Goal: Task Accomplishment & Management: Manage account settings

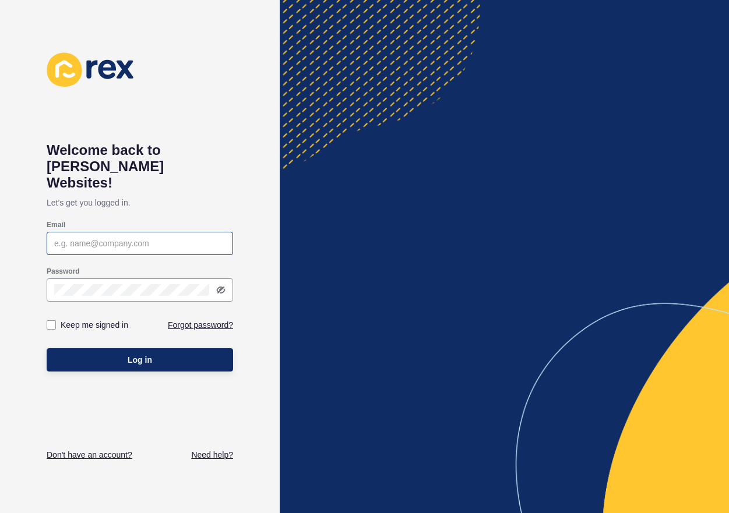
click at [127, 232] on div at bounding box center [140, 243] width 186 height 23
paste input "[PERSON_NAME][EMAIL_ADDRESS][DOMAIN_NAME]"
type input "[PERSON_NAME][EMAIL_ADDRESS][DOMAIN_NAME]"
click at [87, 279] on div at bounding box center [140, 290] width 186 height 23
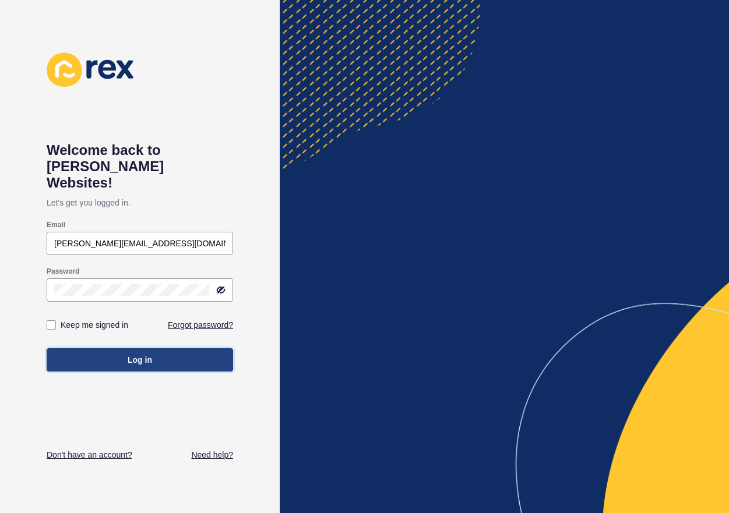
click at [167, 354] on button "Log in" at bounding box center [140, 359] width 186 height 23
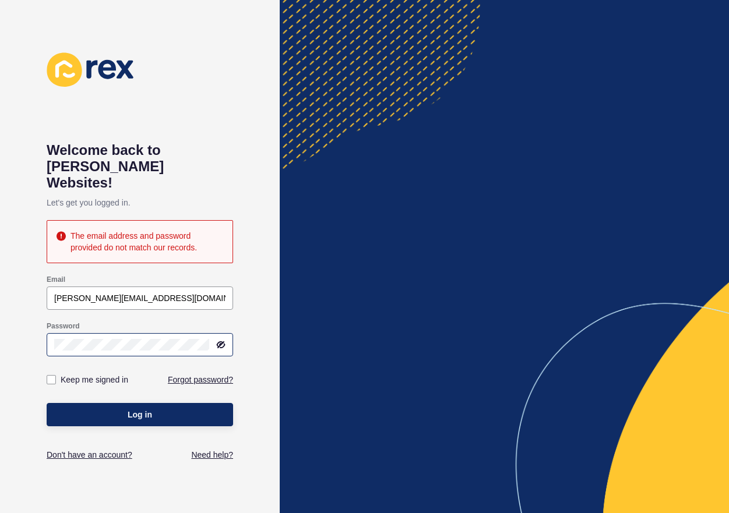
click at [221, 342] on icon at bounding box center [220, 344] width 6 height 5
drag, startPoint x: 185, startPoint y: 285, endPoint x: 16, endPoint y: 276, distance: 168.7
click at [16, 276] on div "Welcome back to [PERSON_NAME] Websites! Let's get you logged in. The email addr…" at bounding box center [140, 256] width 280 height 513
click at [27, 323] on div "Welcome back to [PERSON_NAME] Websites! Let's get you logged in. The email addr…" at bounding box center [140, 256] width 280 height 513
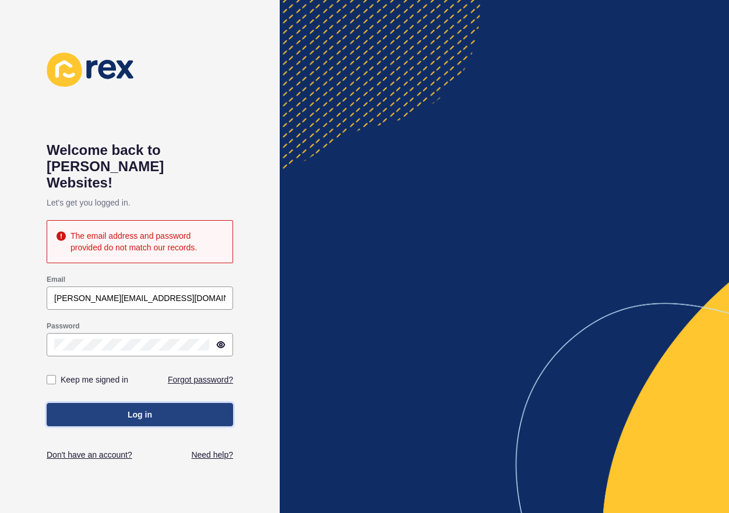
click at [159, 403] on button "Log in" at bounding box center [140, 414] width 186 height 23
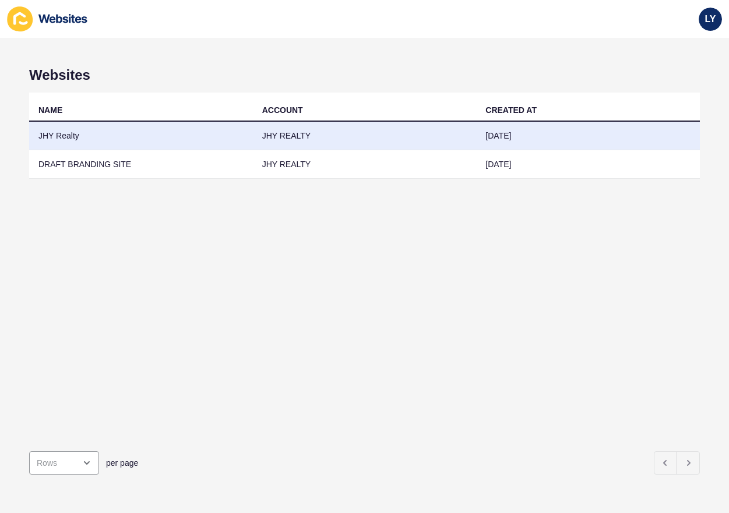
click at [63, 139] on td "JHY Realty" at bounding box center [141, 136] width 224 height 29
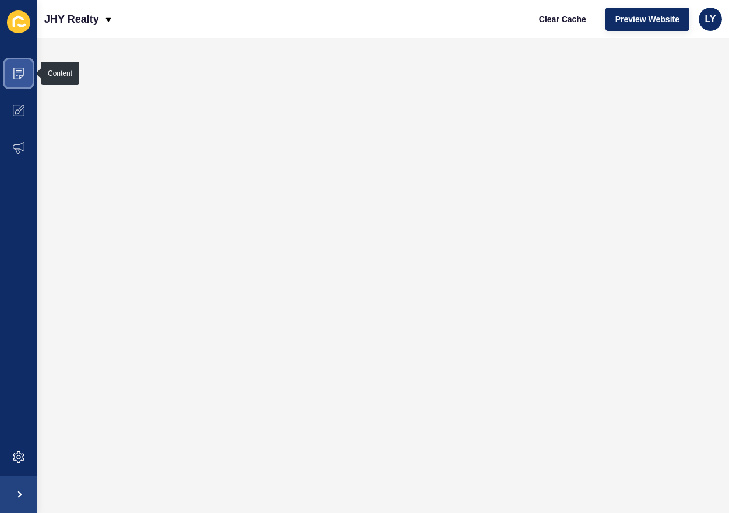
click at [23, 69] on icon at bounding box center [18, 74] width 10 height 12
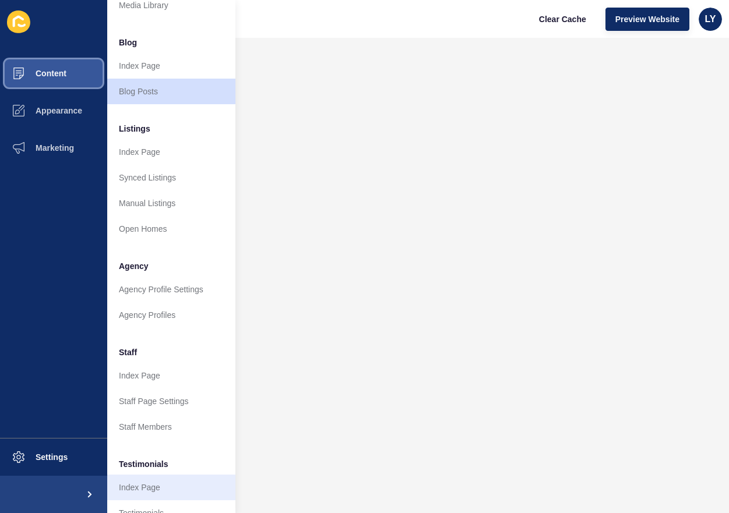
scroll to position [117, 0]
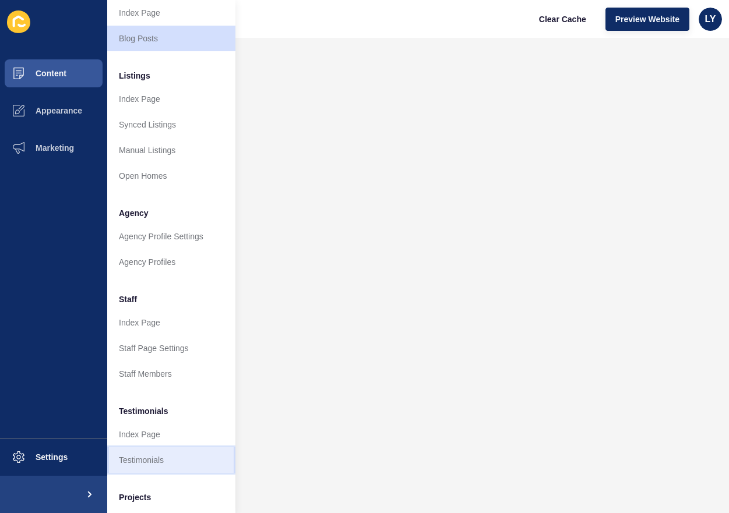
click at [136, 455] on link "Testimonials" at bounding box center [171, 460] width 128 height 26
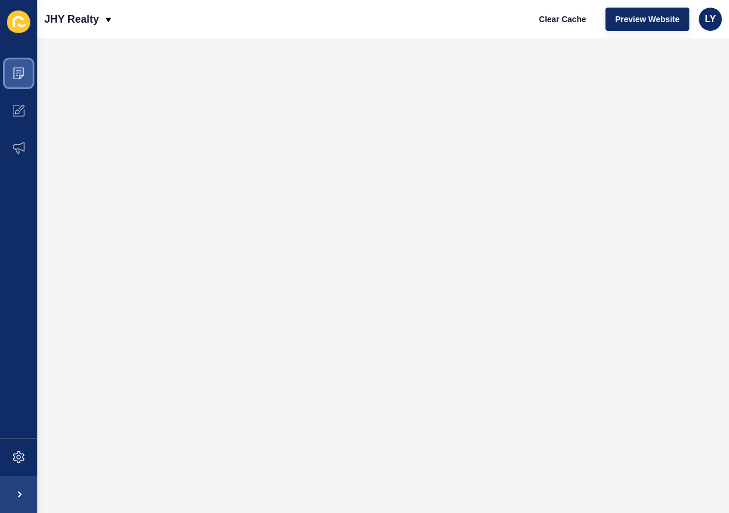
click at [14, 76] on icon at bounding box center [18, 74] width 10 height 12
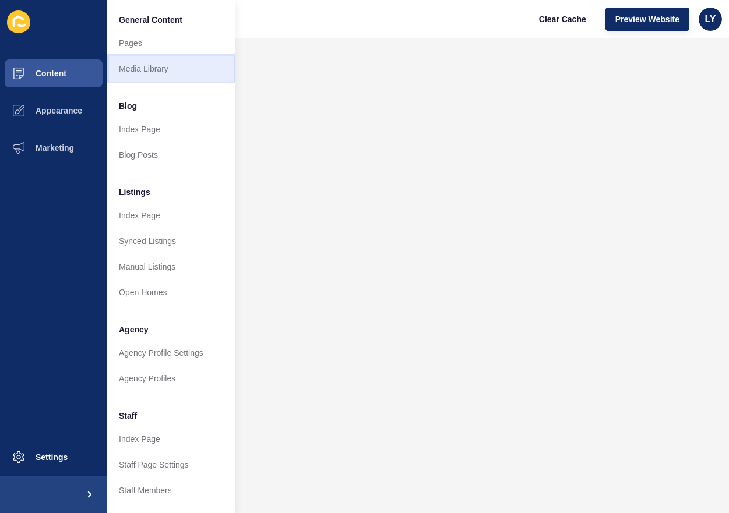
click at [125, 69] on link "Media Library" at bounding box center [171, 69] width 128 height 26
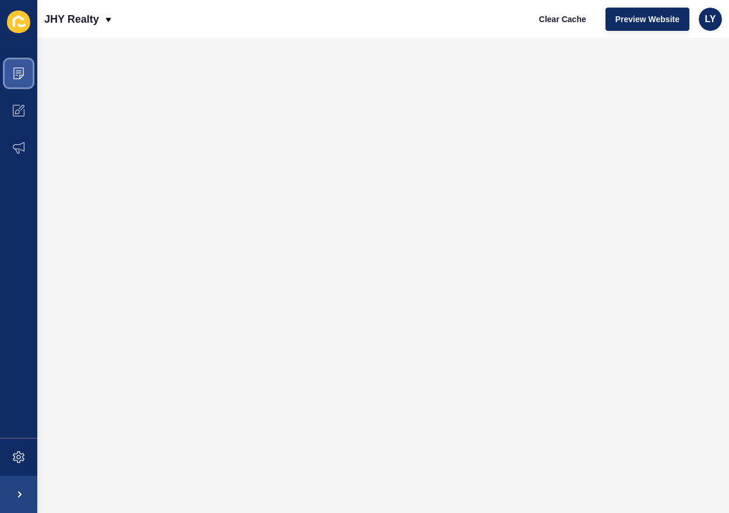
click at [14, 71] on icon at bounding box center [19, 74] width 12 height 12
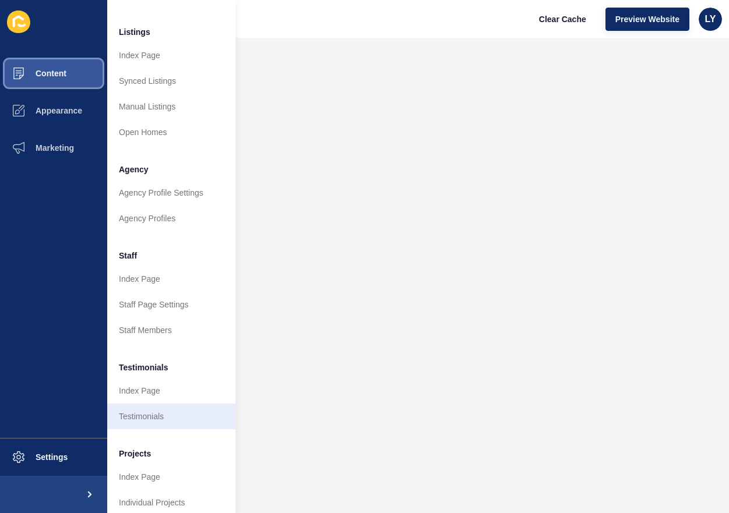
scroll to position [178, 0]
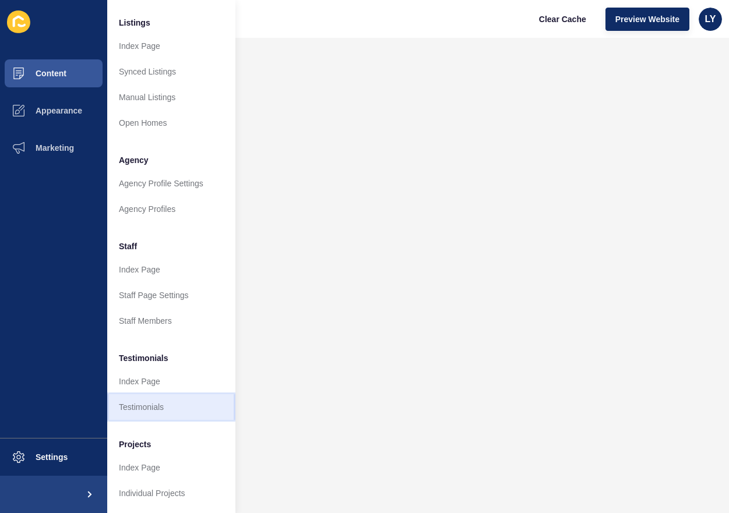
click at [147, 401] on link "Testimonials" at bounding box center [171, 407] width 128 height 26
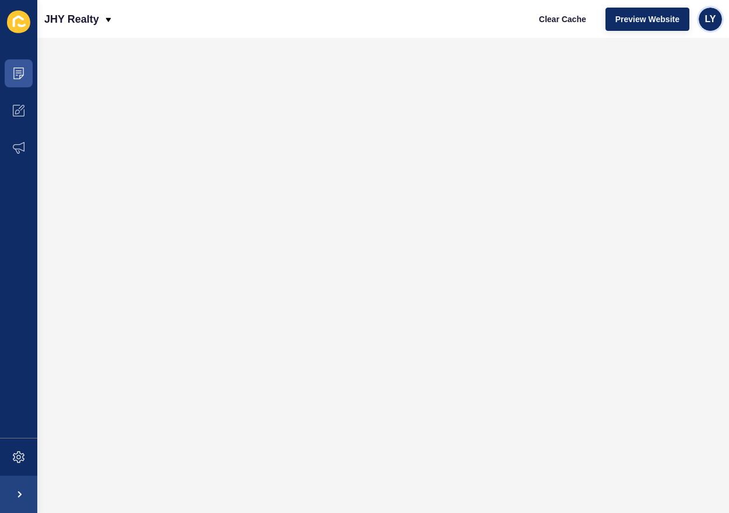
click at [706, 12] on div "LY" at bounding box center [710, 19] width 23 height 23
click at [693, 97] on link "Logout" at bounding box center [683, 97] width 86 height 26
